Goal: Transaction & Acquisition: Purchase product/service

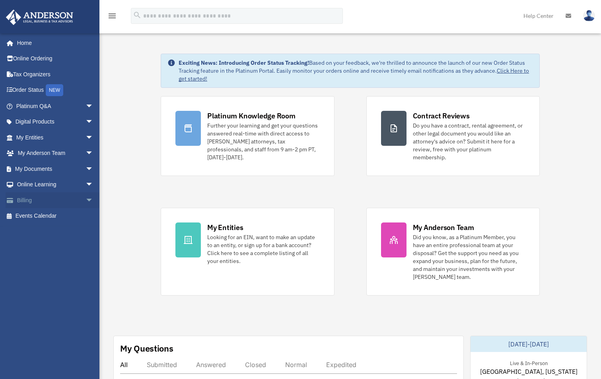
click at [85, 200] on span "arrow_drop_down" at bounding box center [93, 200] width 16 height 16
click at [51, 213] on link "$ Open Invoices" at bounding box center [58, 216] width 94 height 16
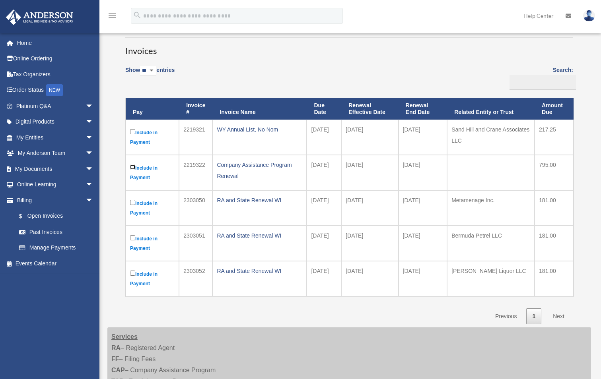
scroll to position [119, 0]
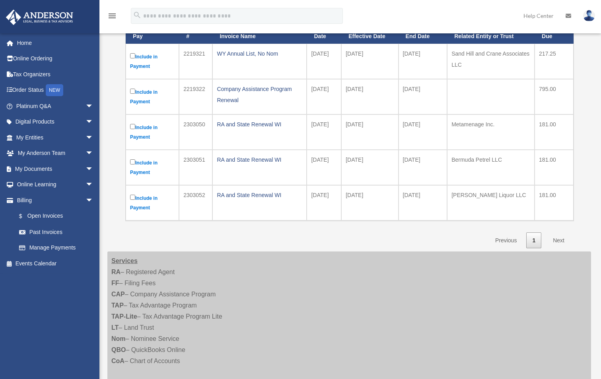
click at [562, 239] on link "Next" at bounding box center [558, 241] width 23 height 16
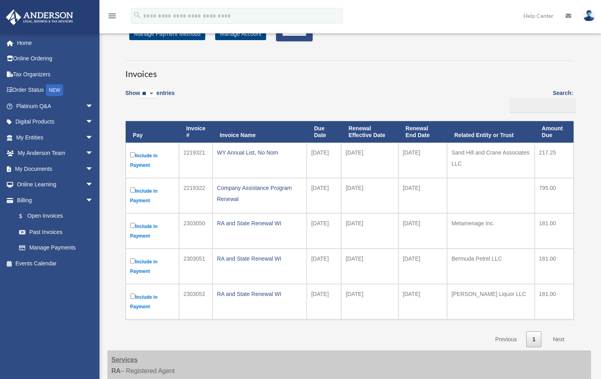
scroll to position [0, 0]
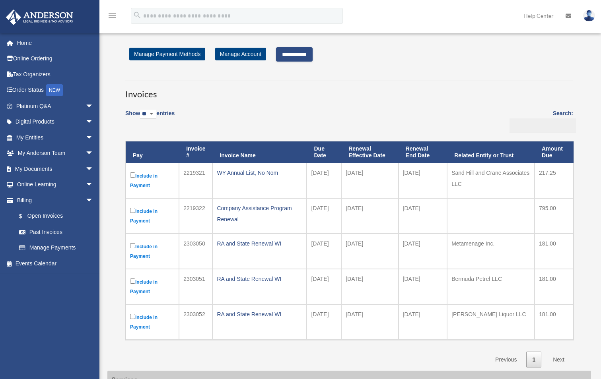
click at [303, 53] on input "**********" at bounding box center [294, 54] width 37 height 14
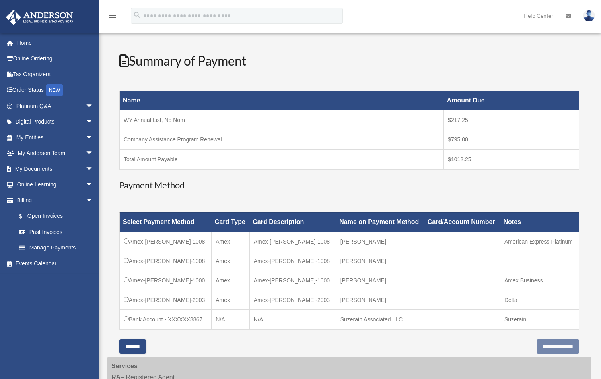
scroll to position [119, 0]
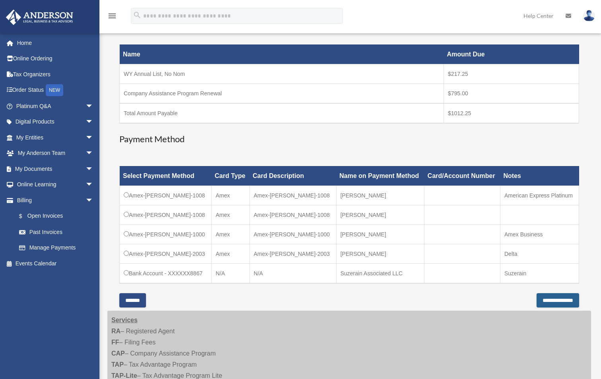
click at [562, 302] on input "**********" at bounding box center [557, 300] width 43 height 14
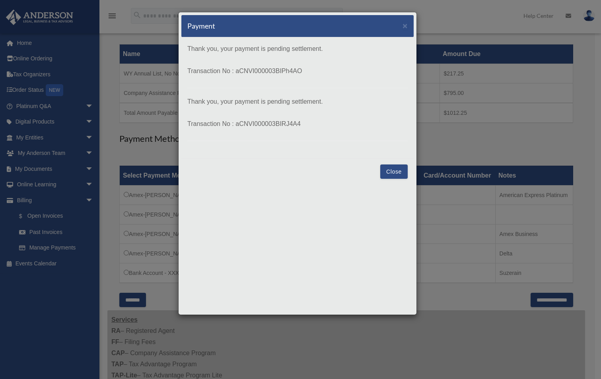
click at [390, 169] on button "Close" at bounding box center [393, 172] width 27 height 14
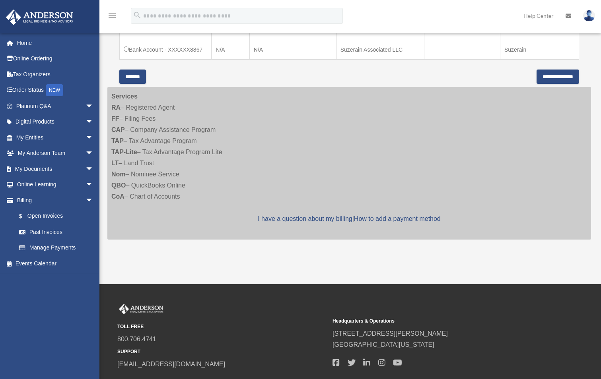
scroll to position [358, 0]
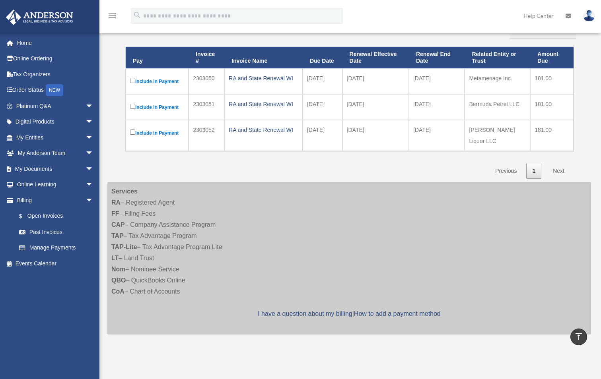
scroll to position [80, 0]
